Goal: Transaction & Acquisition: Book appointment/travel/reservation

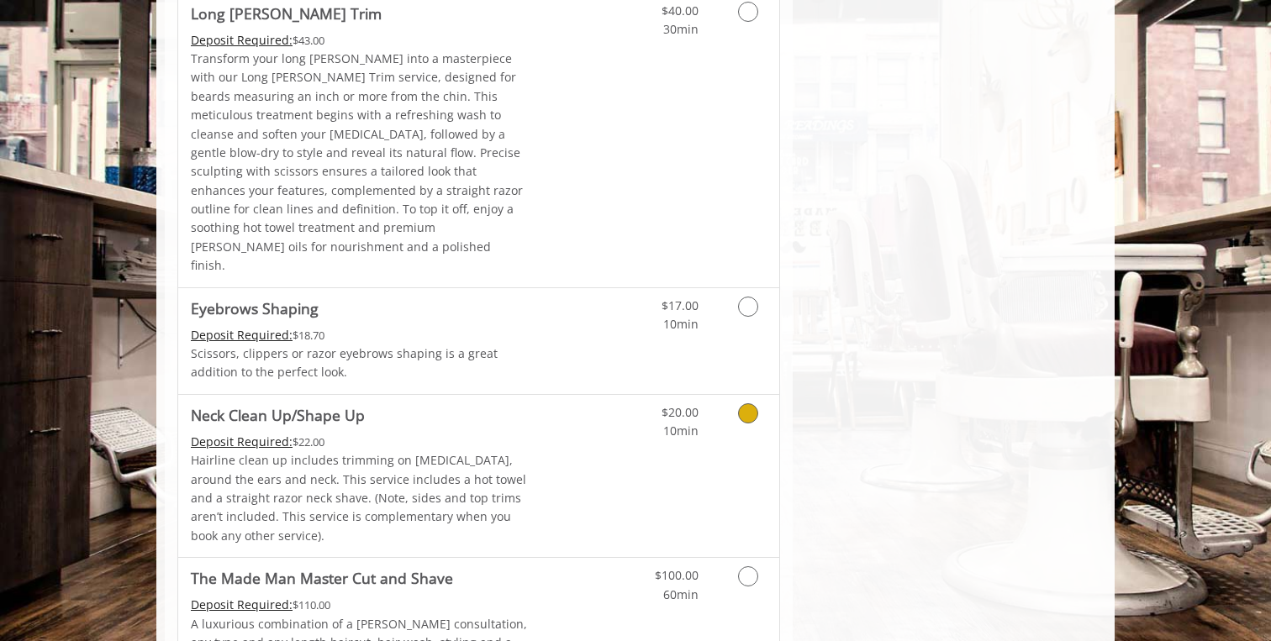
scroll to position [2655, 0]
click at [595, 393] on link "Discounted Price" at bounding box center [579, 474] width 100 height 162
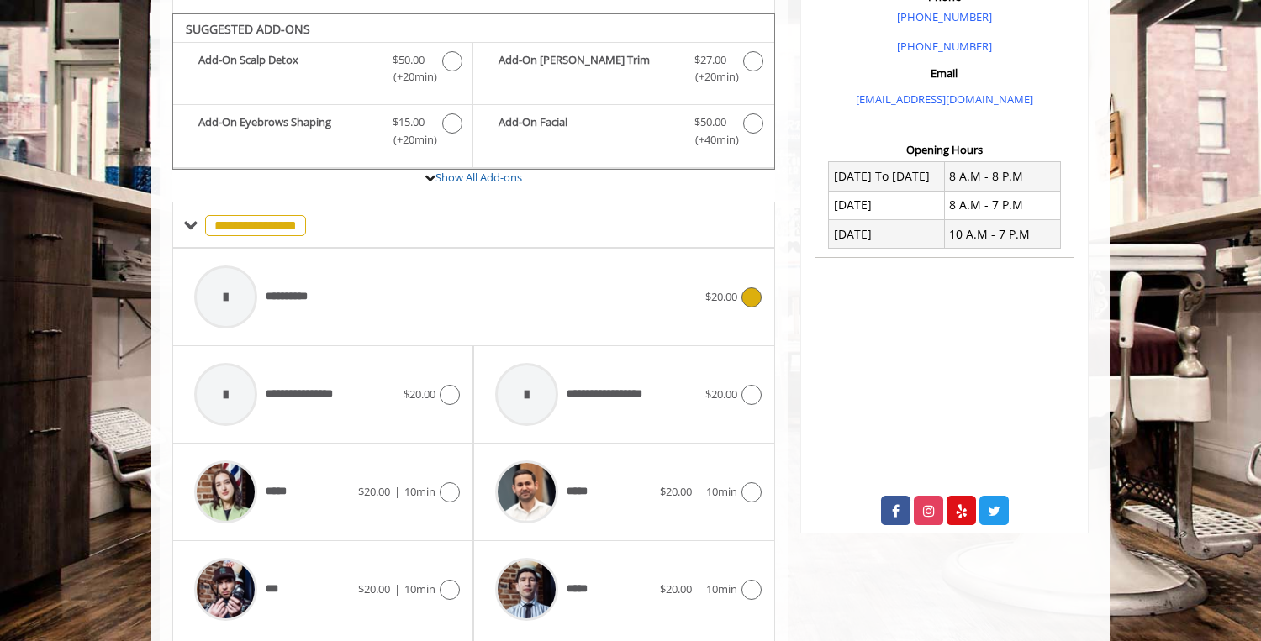
scroll to position [530, 0]
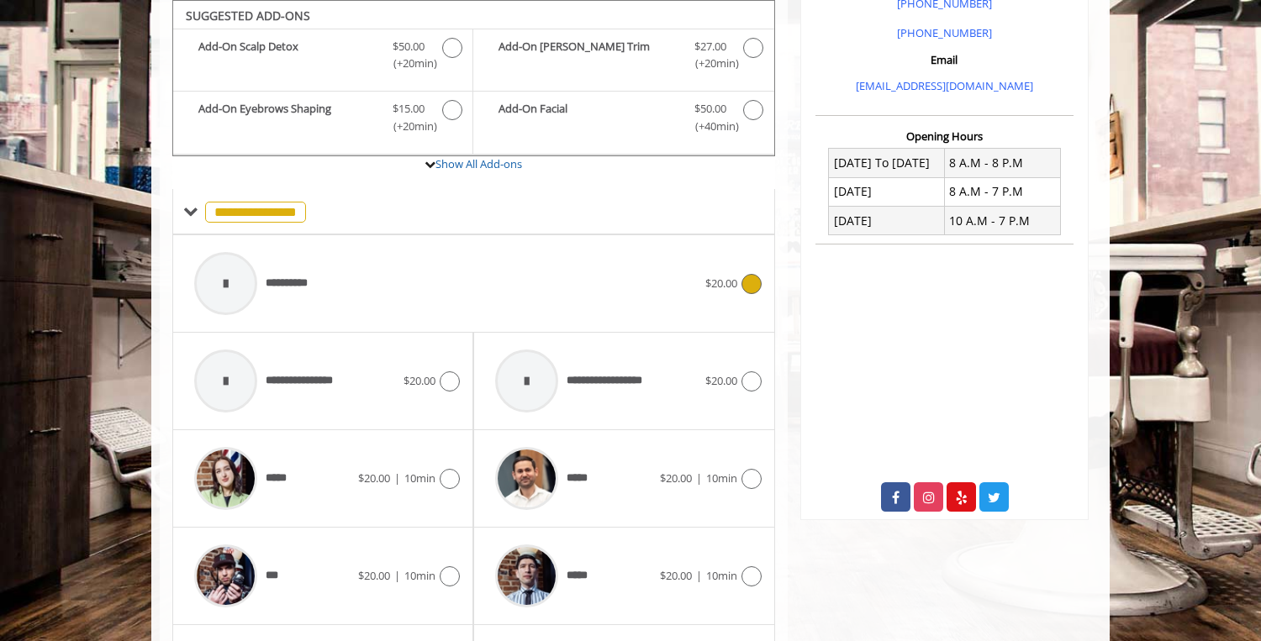
click at [629, 298] on div "**********" at bounding box center [445, 284] width 519 height 80
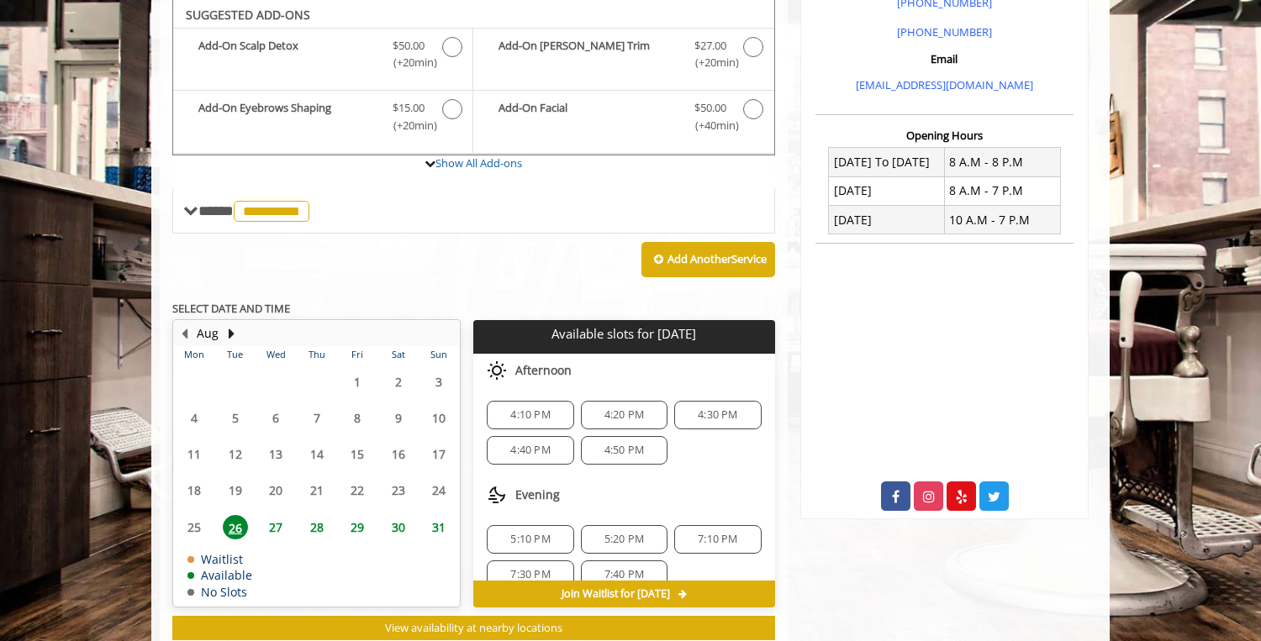
scroll to position [531, 0]
click at [623, 418] on span "4:20 PM" at bounding box center [624, 414] width 40 height 13
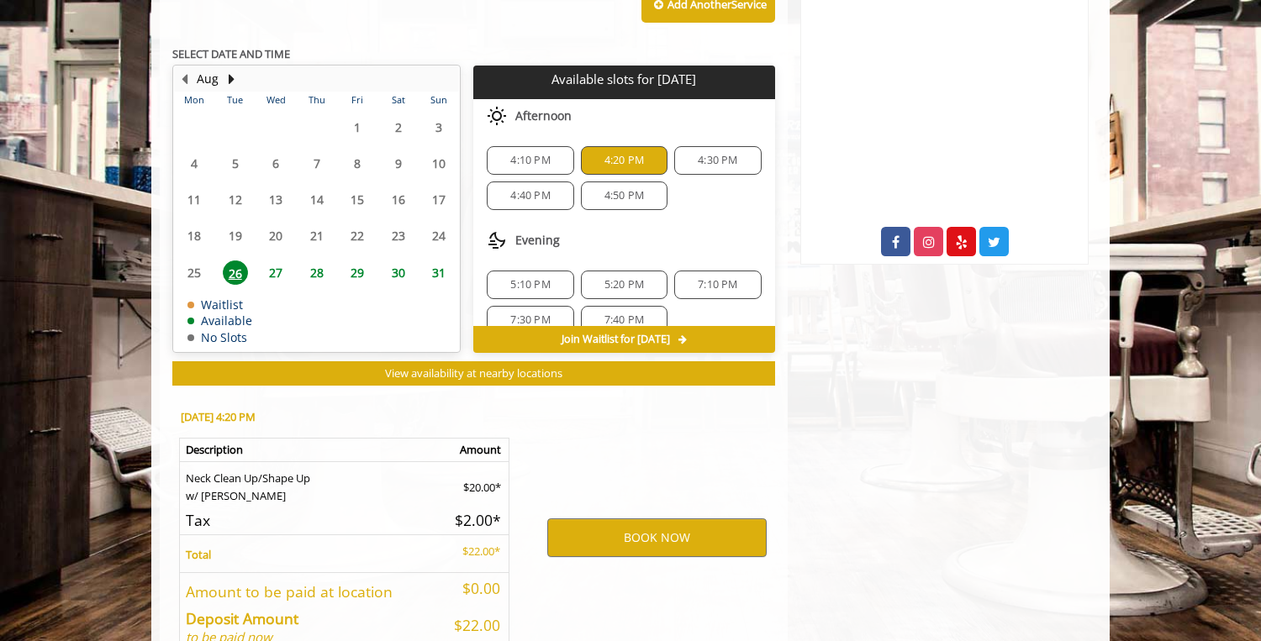
scroll to position [883, 0]
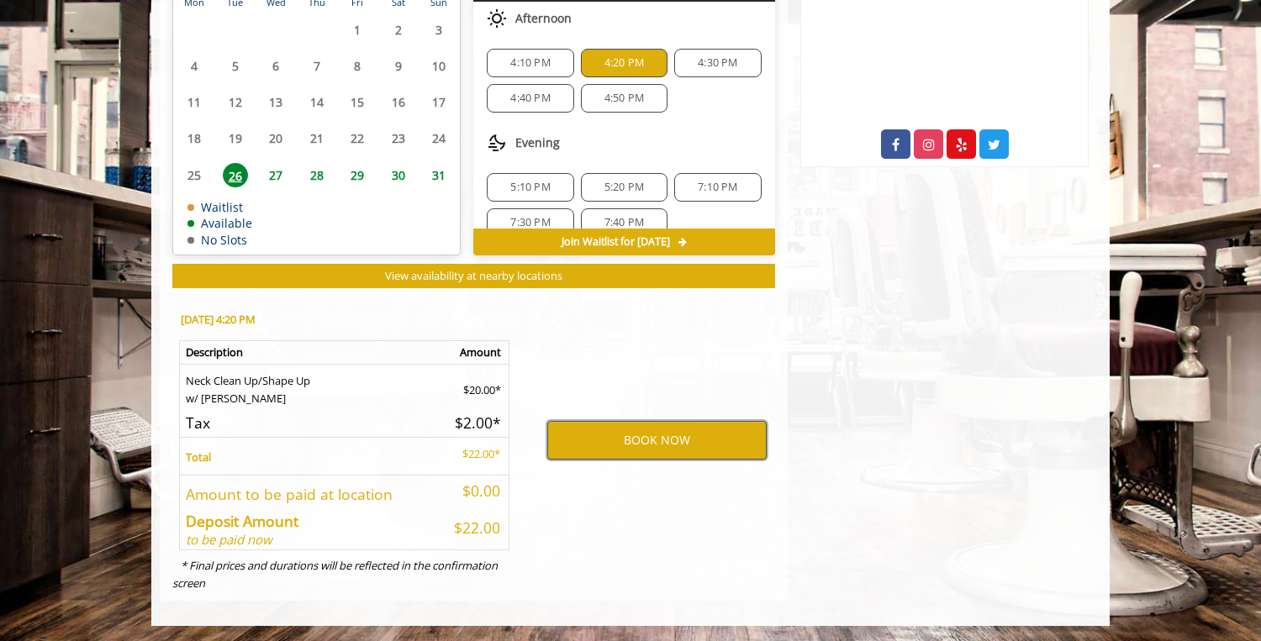
click at [652, 439] on button "BOOK NOW" at bounding box center [656, 440] width 219 height 39
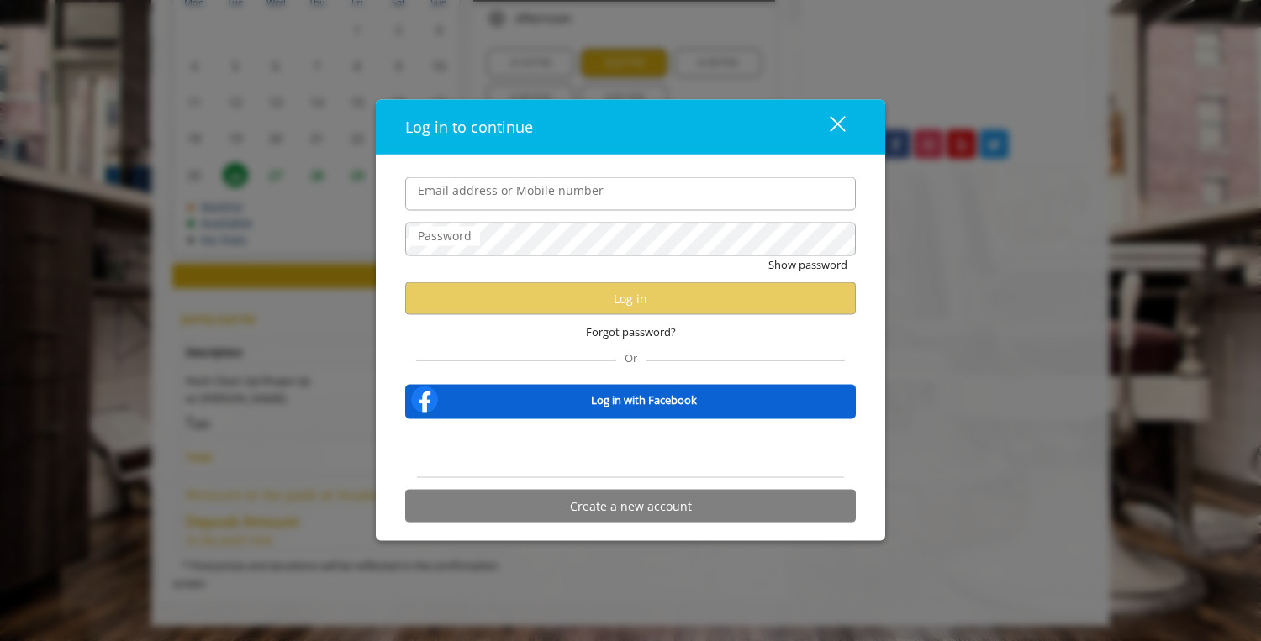
click at [472, 439] on div at bounding box center [630, 449] width 451 height 34
click at [508, 187] on label "Email address or Mobile number" at bounding box center [510, 191] width 203 height 18
click at [508, 187] on input "Email address or Mobile number" at bounding box center [630, 194] width 451 height 34
click at [529, 200] on input "Email address or Mobile number" at bounding box center [630, 194] width 451 height 34
type input "**********"
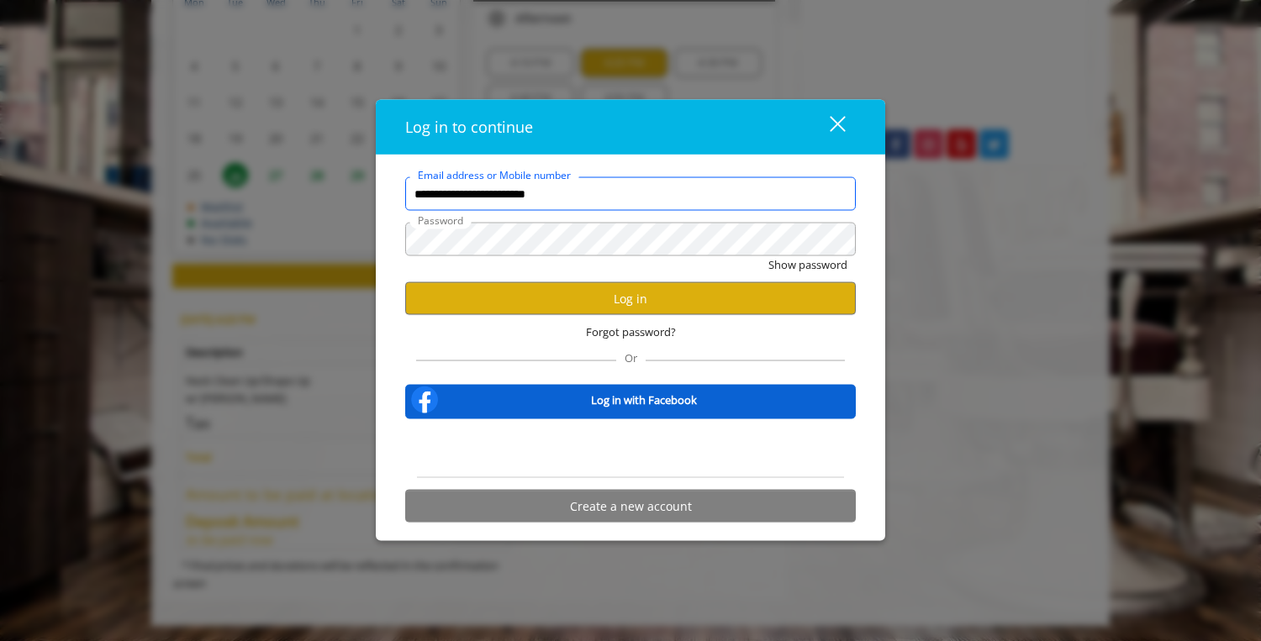
scroll to position [0, 0]
click at [588, 282] on button "Log in" at bounding box center [630, 298] width 451 height 33
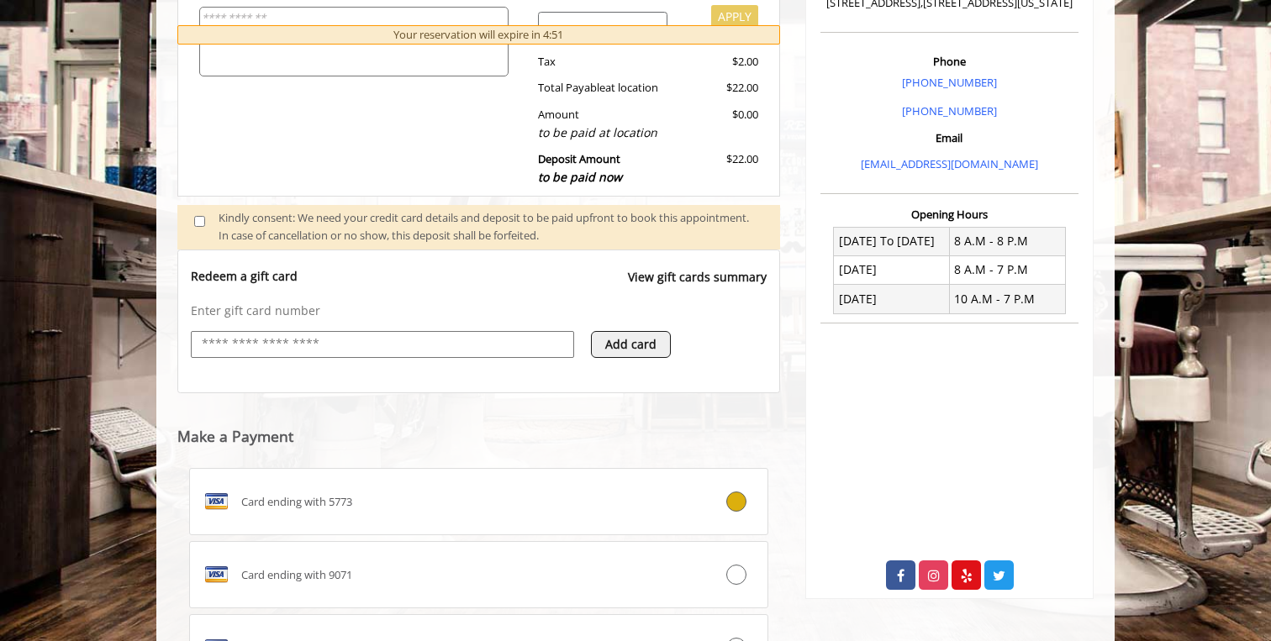
scroll to position [668, 0]
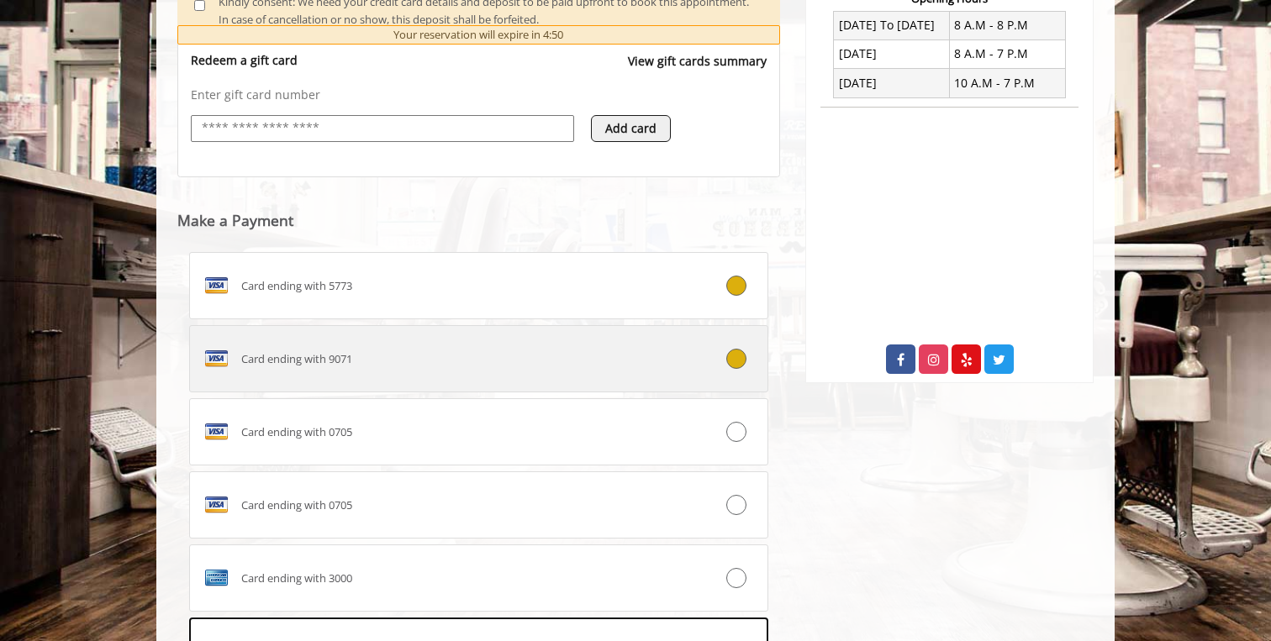
click at [534, 366] on div "Card ending with 9071" at bounding box center [430, 358] width 481 height 27
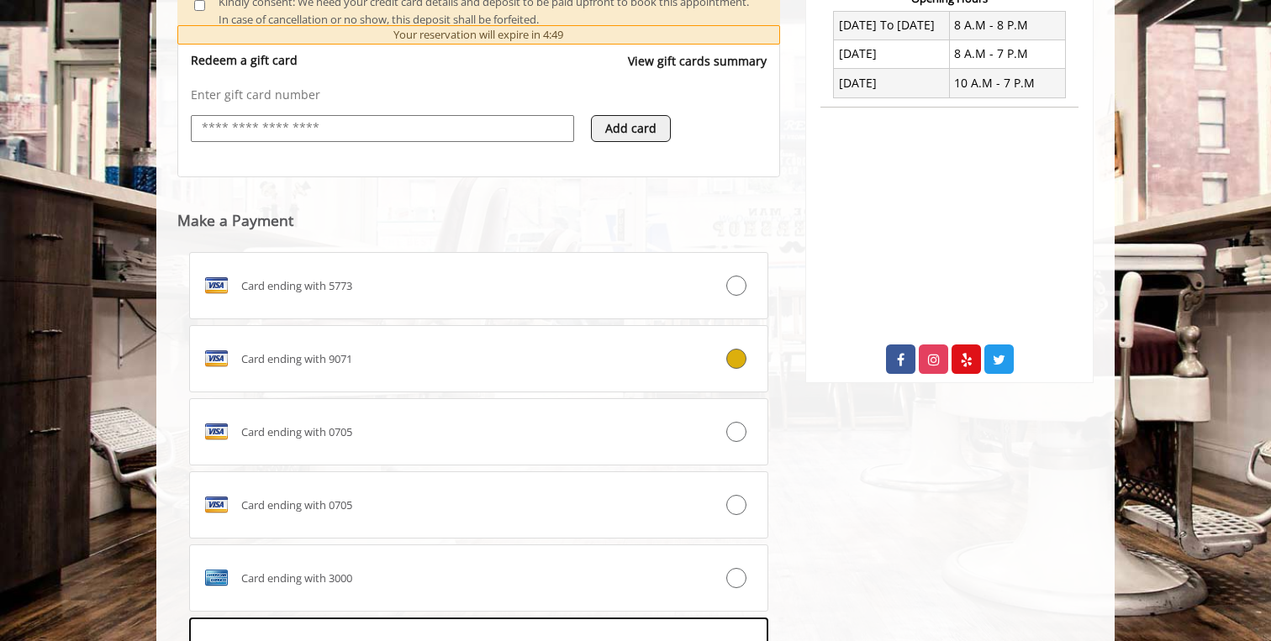
scroll to position [925, 0]
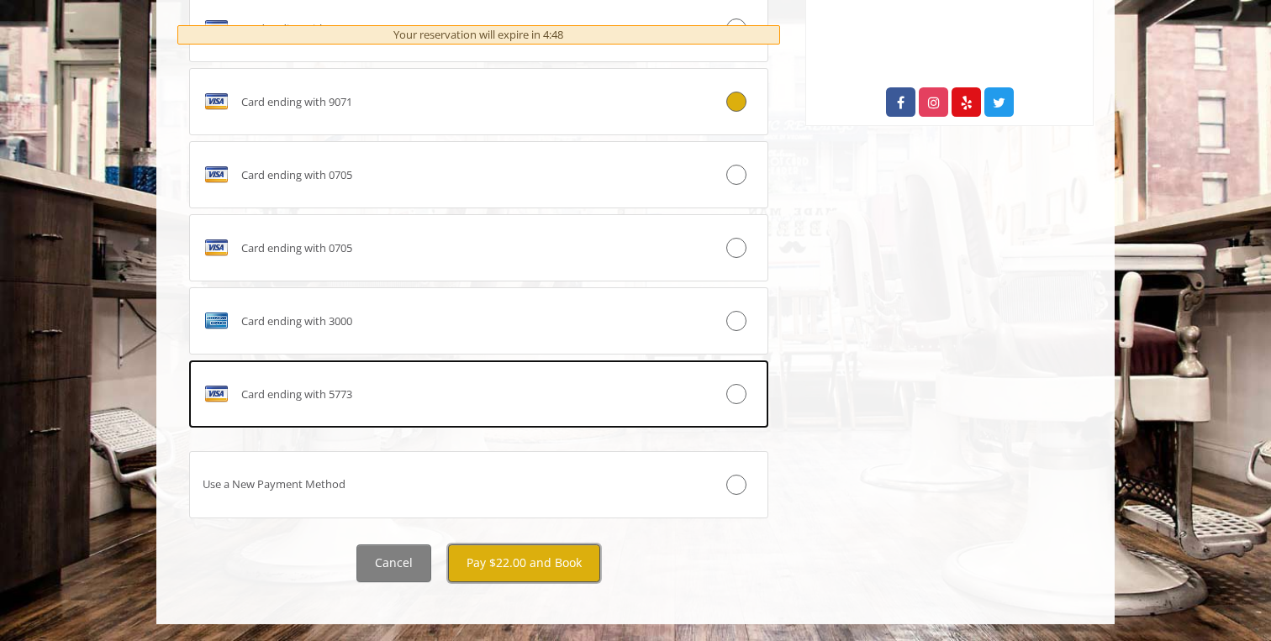
click at [520, 573] on button "Pay $22.00 and Book" at bounding box center [524, 564] width 152 height 38
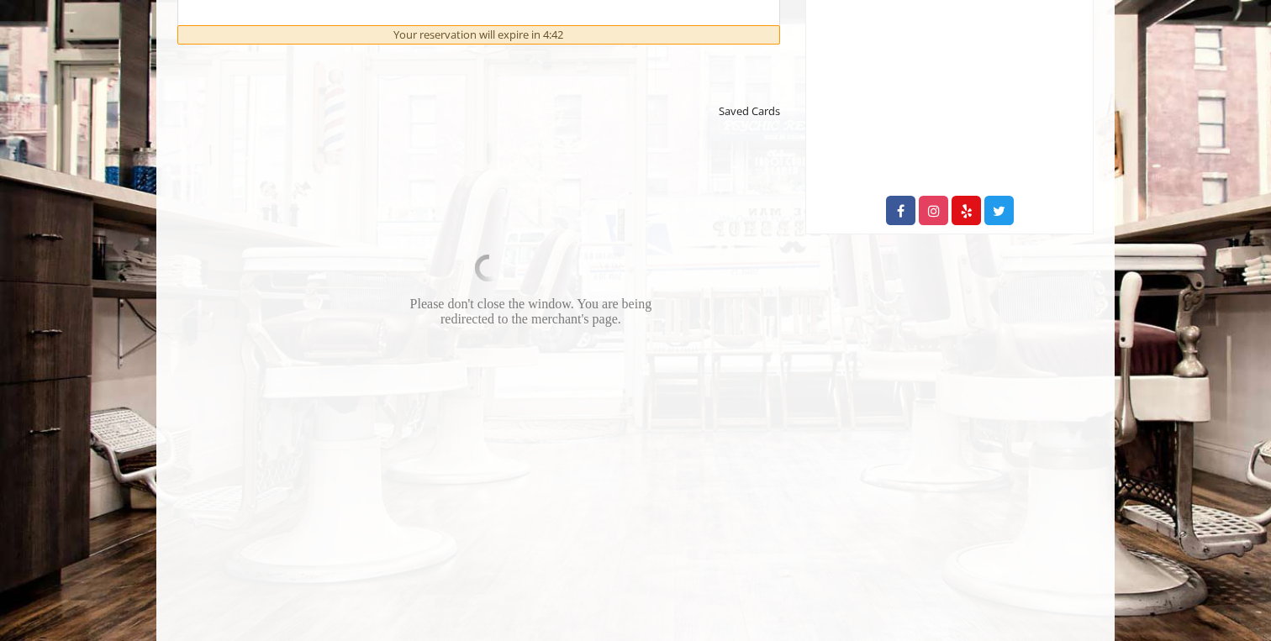
scroll to position [812, 0]
